Goal: Subscribe to service/newsletter

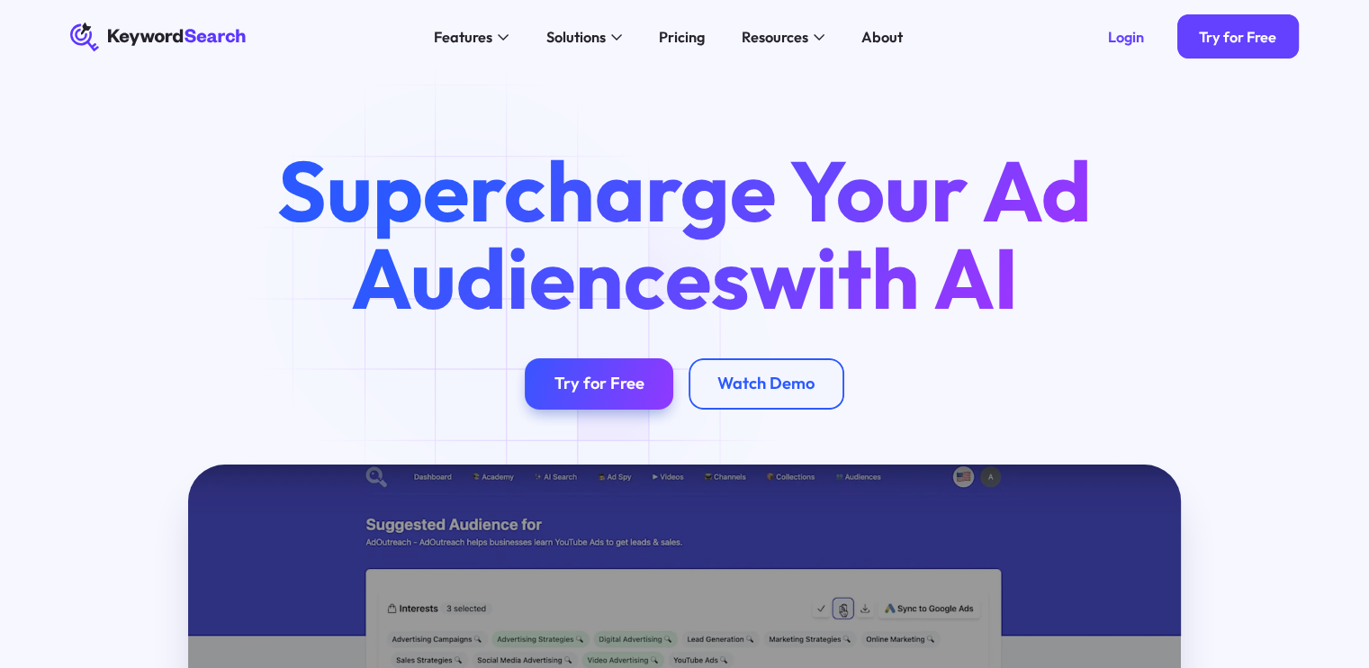
click at [583, 364] on link "Try for Free" at bounding box center [599, 383] width 149 height 51
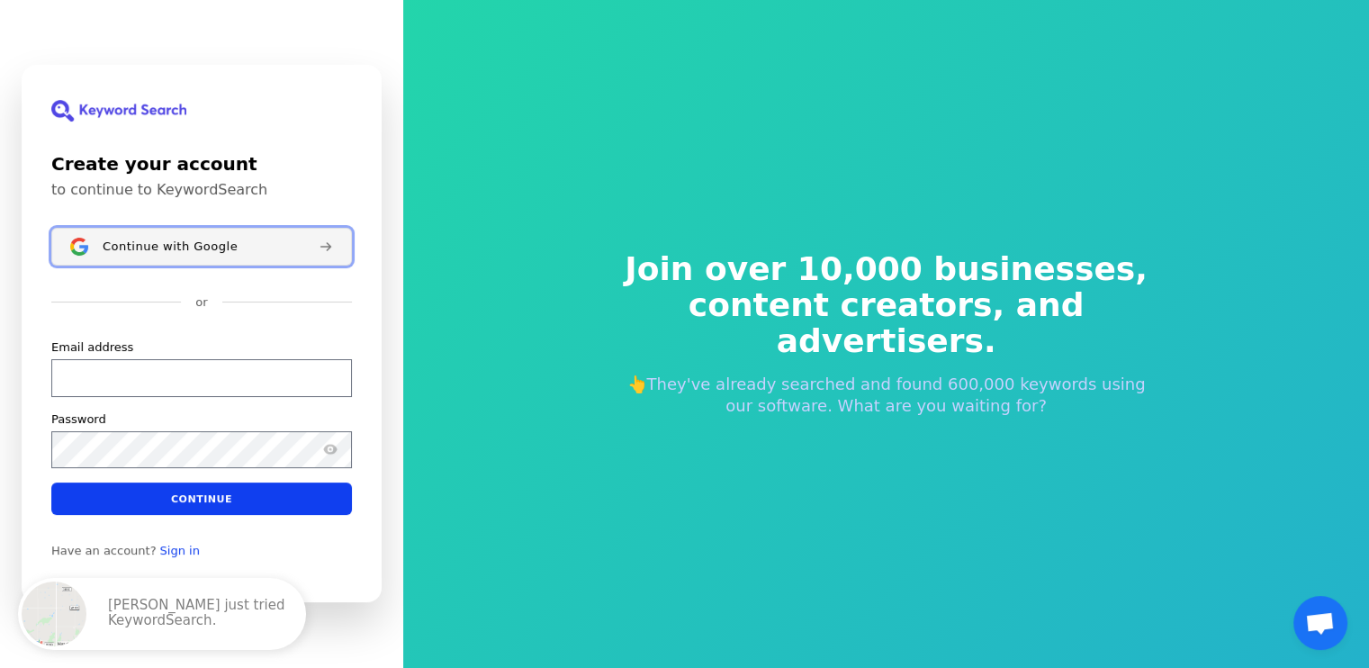
click at [179, 237] on button "Continue with Google" at bounding box center [201, 247] width 301 height 38
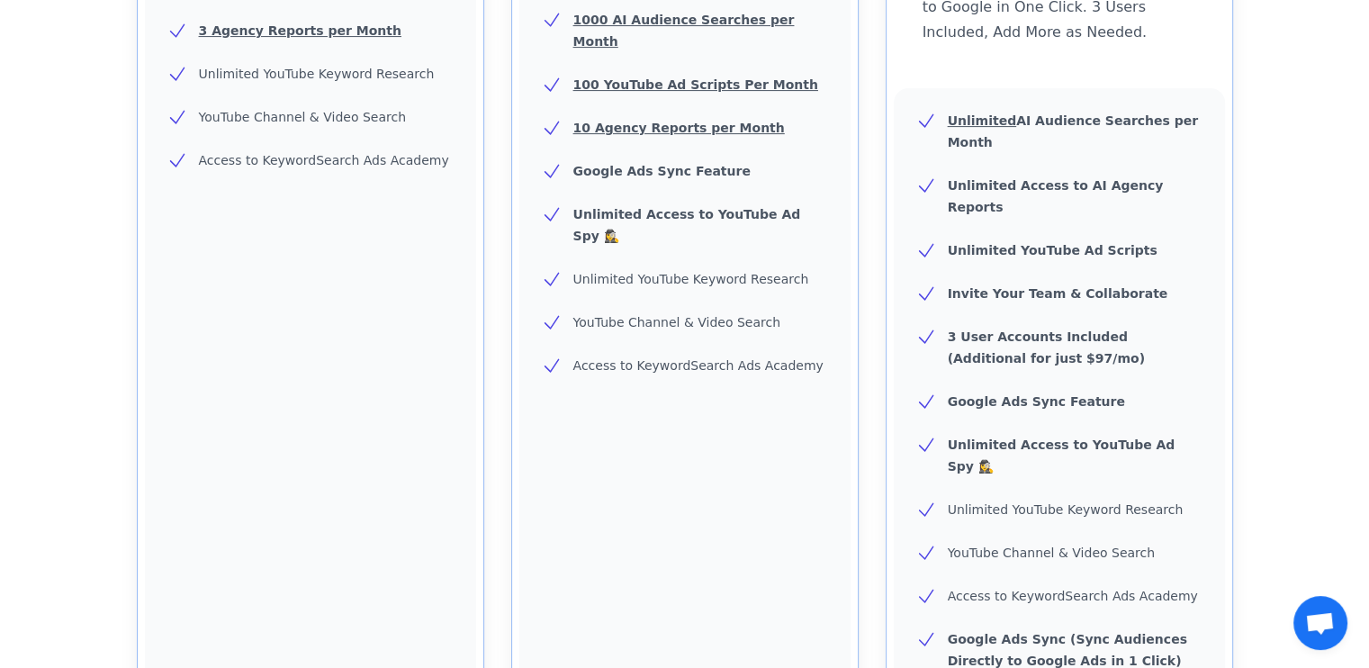
scroll to position [1169, 0]
